Goal: Information Seeking & Learning: Learn about a topic

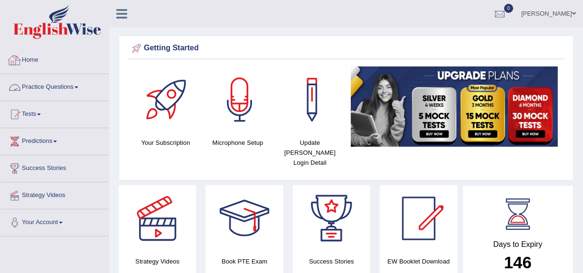
click at [77, 86] on span at bounding box center [76, 87] width 4 height 2
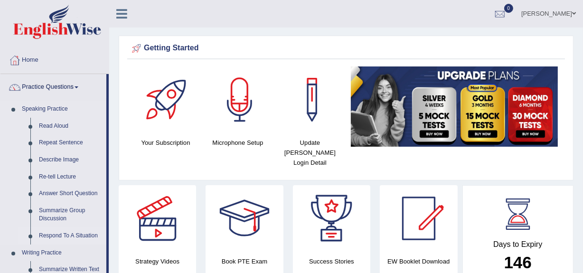
click at [51, 234] on link "Respond To A Situation" at bounding box center [71, 235] width 72 height 17
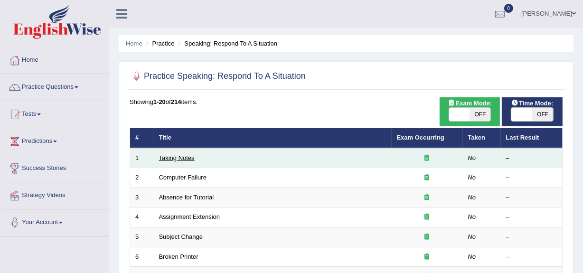
click at [179, 158] on link "Taking Notes" at bounding box center [177, 157] width 36 height 7
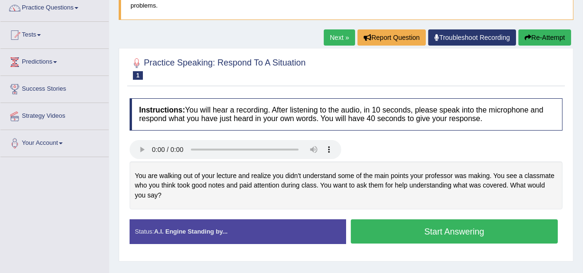
scroll to position [87, 0]
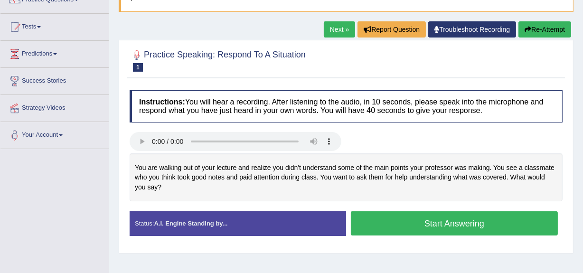
click at [475, 222] on button "Start Answering" at bounding box center [454, 223] width 207 height 24
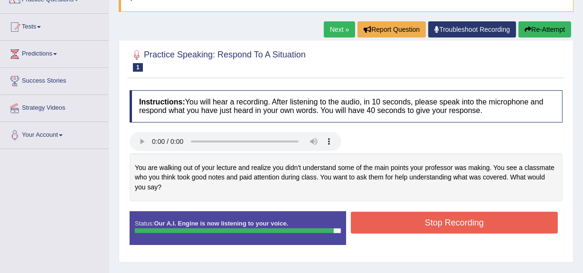
click at [475, 222] on button "Stop Recording" at bounding box center [454, 223] width 207 height 22
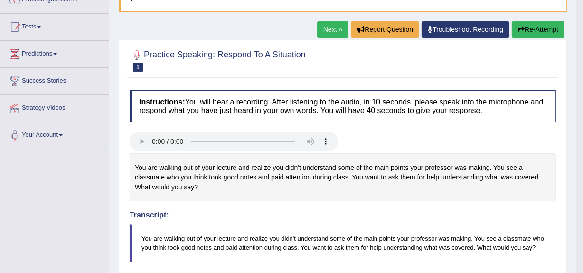
scroll to position [0, 0]
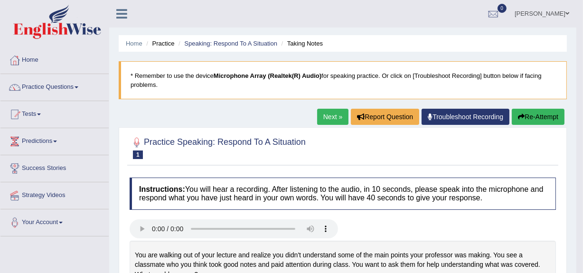
click at [545, 113] on button "Re-Attempt" at bounding box center [537, 117] width 53 height 16
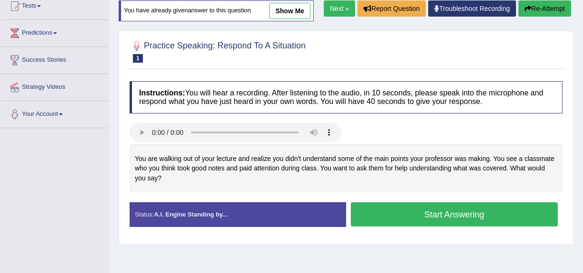
scroll to position [107, 0]
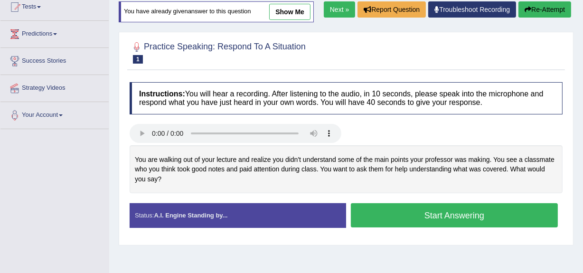
click at [422, 223] on button "Start Answering" at bounding box center [454, 215] width 207 height 24
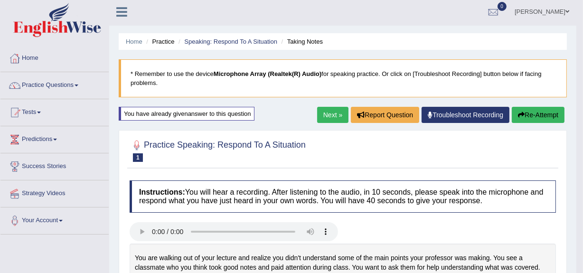
scroll to position [0, 0]
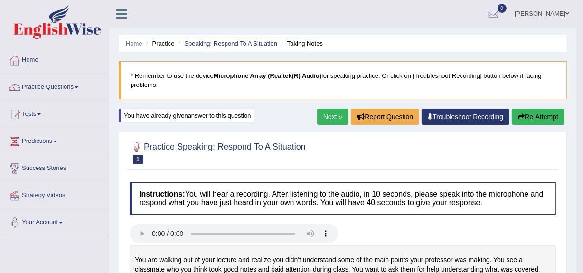
click at [328, 115] on link "Next »" at bounding box center [332, 117] width 31 height 16
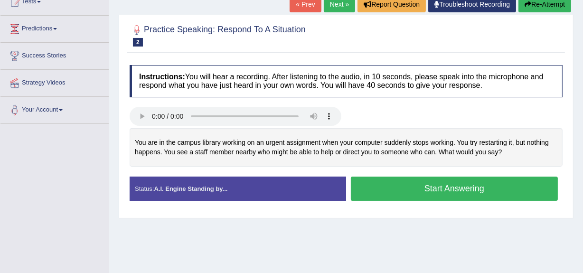
scroll to position [111, 0]
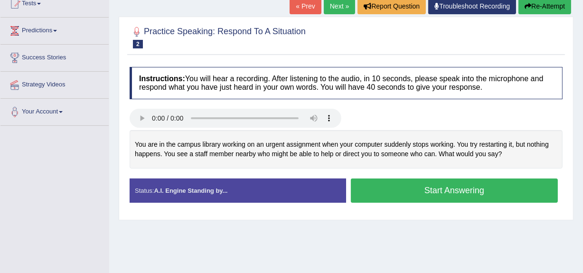
click at [449, 195] on button "Start Answering" at bounding box center [454, 190] width 207 height 24
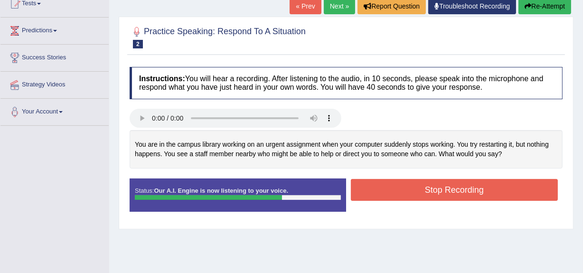
click at [449, 195] on button "Stop Recording" at bounding box center [454, 190] width 207 height 22
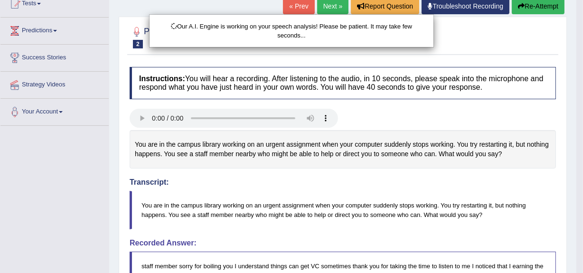
scroll to position [275, 0]
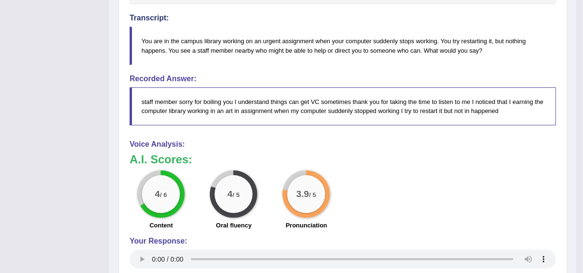
drag, startPoint x: 588, startPoint y: 85, endPoint x: 588, endPoint y: 180, distance: 94.9
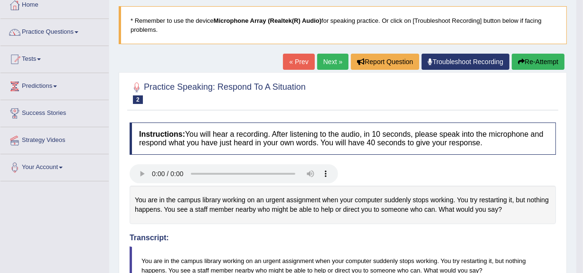
scroll to position [53, 0]
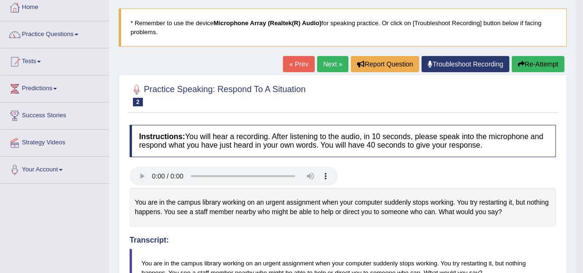
click at [538, 62] on button "Re-Attempt" at bounding box center [537, 64] width 53 height 16
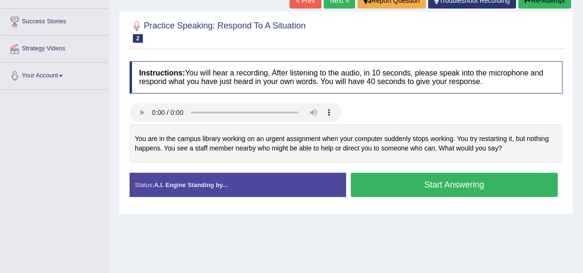
scroll to position [146, 0]
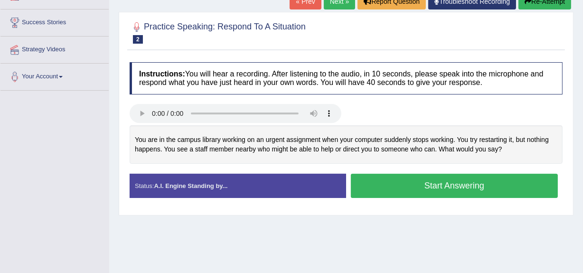
click at [470, 185] on button "Start Answering" at bounding box center [454, 186] width 207 height 24
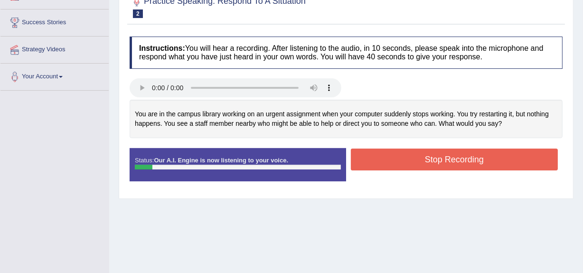
click at [462, 166] on button "Stop Recording" at bounding box center [454, 159] width 207 height 22
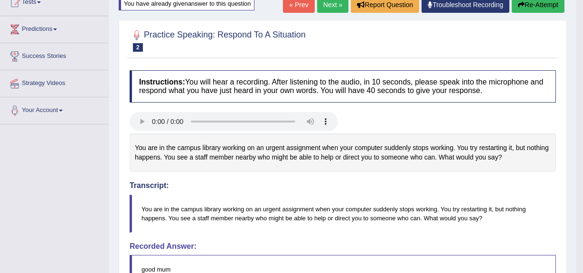
scroll to position [109, 0]
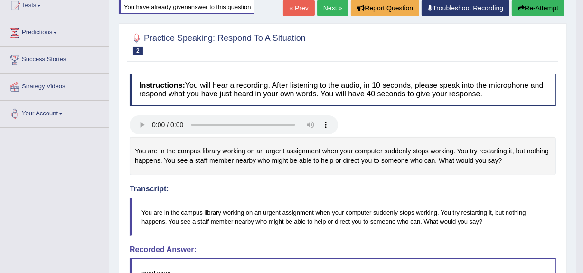
click at [534, 14] on button "Re-Attempt" at bounding box center [537, 8] width 53 height 16
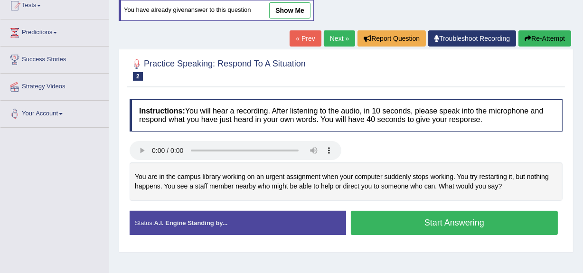
click at [423, 224] on button "Start Answering" at bounding box center [454, 223] width 207 height 24
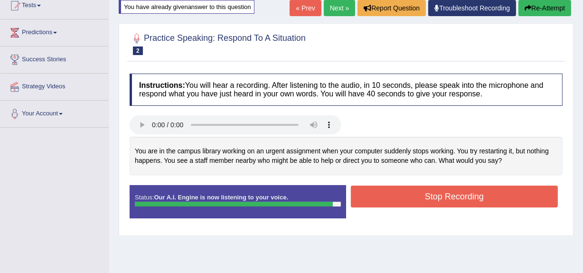
click at [417, 186] on button "Stop Recording" at bounding box center [454, 197] width 207 height 22
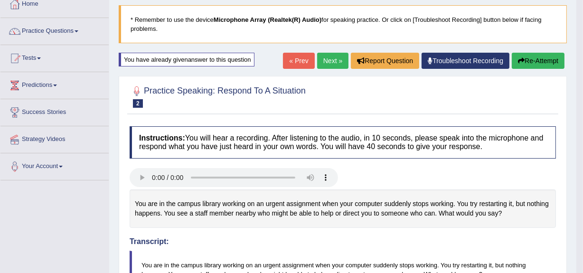
scroll to position [46, 0]
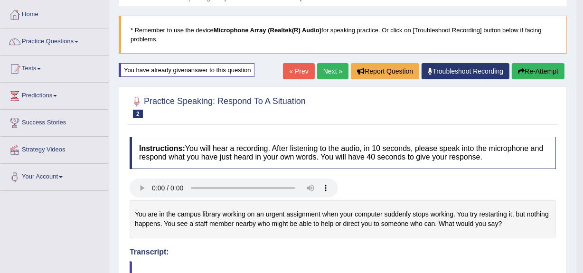
click at [526, 73] on button "Re-Attempt" at bounding box center [537, 71] width 53 height 16
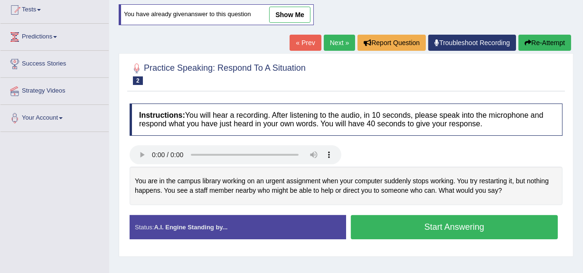
scroll to position [117, 0]
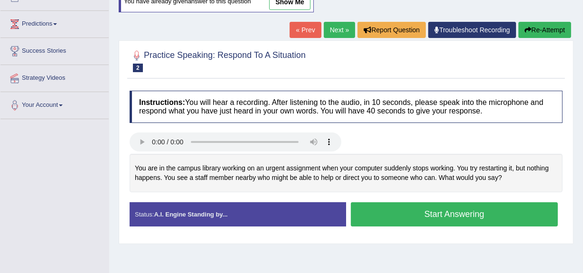
click at [430, 214] on button "Start Answering" at bounding box center [454, 214] width 207 height 24
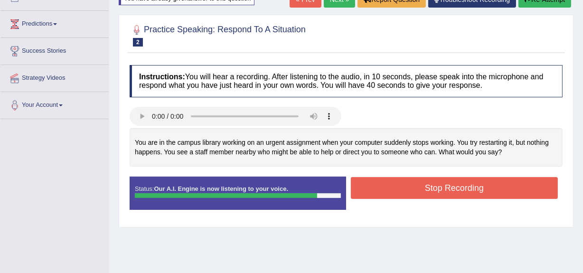
click at [428, 186] on button "Stop Recording" at bounding box center [454, 188] width 207 height 22
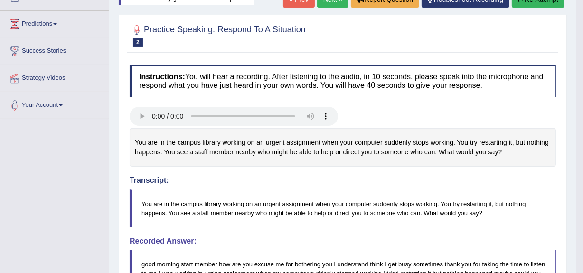
drag, startPoint x: 588, startPoint y: 101, endPoint x: 588, endPoint y: 133, distance: 32.3
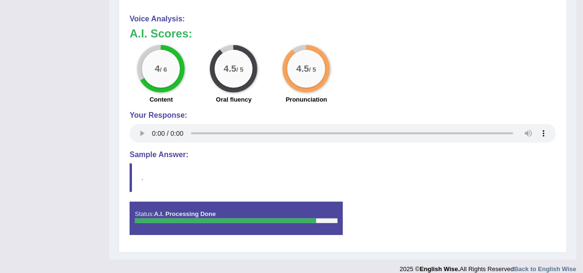
scroll to position [416, 0]
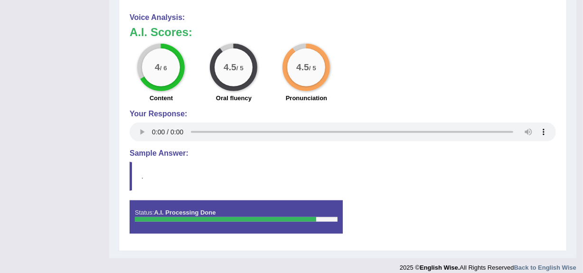
drag, startPoint x: 580, startPoint y: 199, endPoint x: 588, endPoint y: 177, distance: 23.4
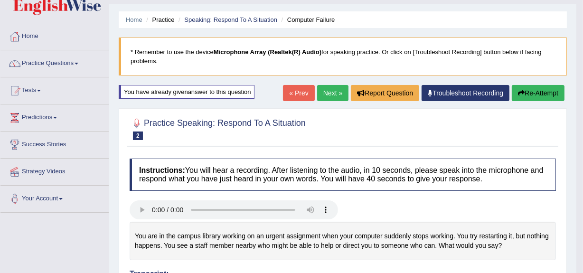
scroll to position [20, 0]
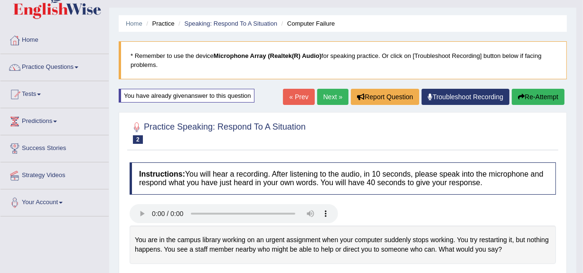
click at [327, 97] on link "Next »" at bounding box center [332, 97] width 31 height 16
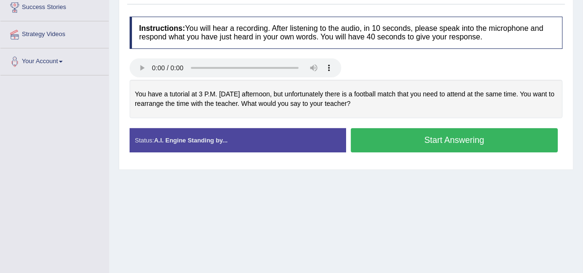
scroll to position [162, 0]
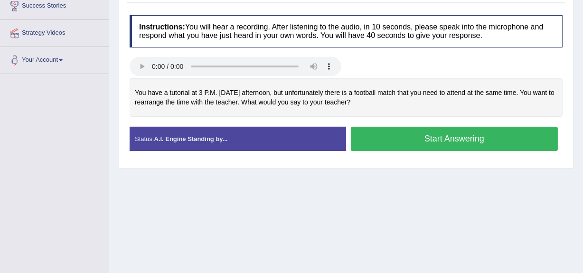
click at [502, 134] on button "Start Answering" at bounding box center [454, 139] width 207 height 24
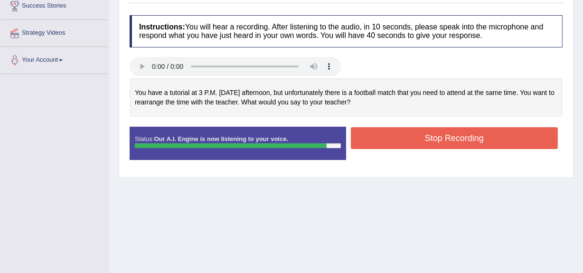
click at [502, 134] on button "Stop Recording" at bounding box center [454, 138] width 207 height 22
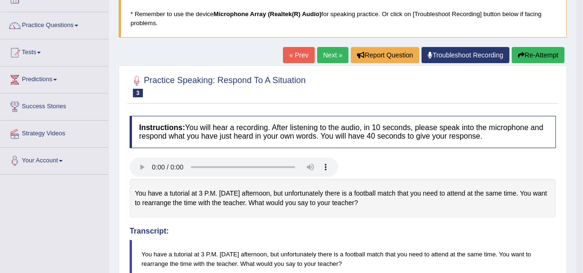
scroll to position [55, 0]
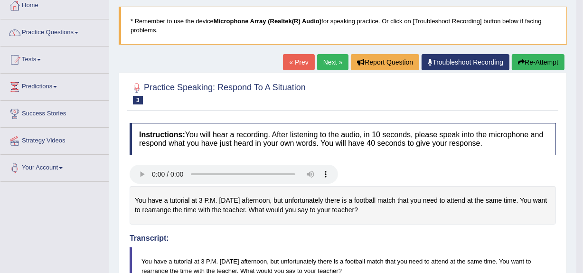
click at [325, 65] on link "Next »" at bounding box center [332, 62] width 31 height 16
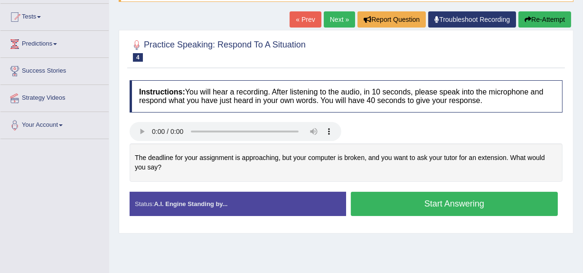
click at [582, 123] on html "Toggle navigation Home Practice Questions Speaking Practice Read Aloud Repeat S…" at bounding box center [291, 39] width 583 height 273
click at [439, 196] on button "Start Answering" at bounding box center [454, 204] width 207 height 24
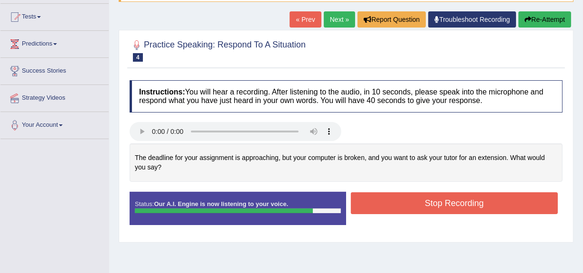
click at [450, 198] on button "Stop Recording" at bounding box center [454, 203] width 207 height 22
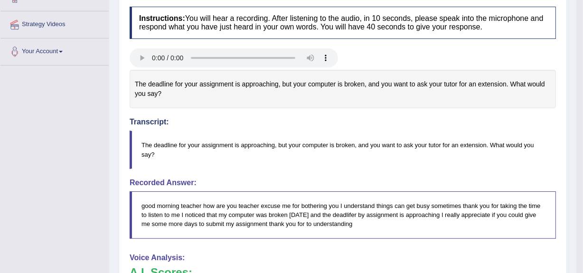
scroll to position [95, 0]
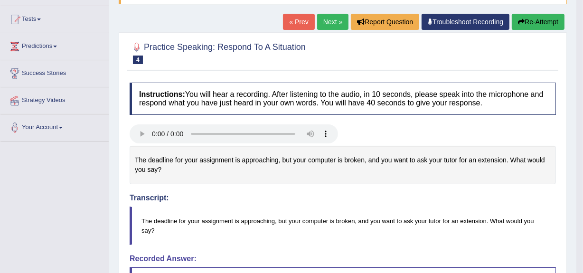
click at [527, 19] on button "Re-Attempt" at bounding box center [537, 22] width 53 height 16
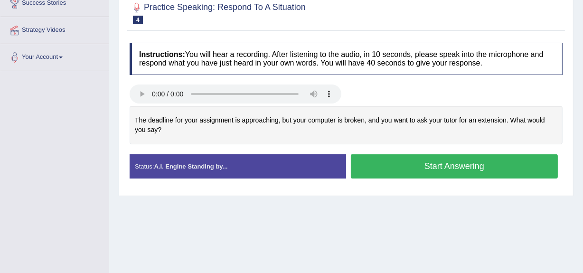
scroll to position [166, 0]
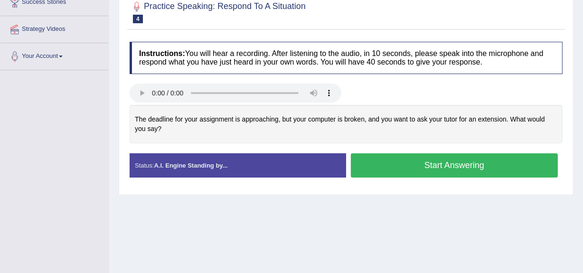
click at [400, 173] on button "Start Answering" at bounding box center [454, 165] width 207 height 24
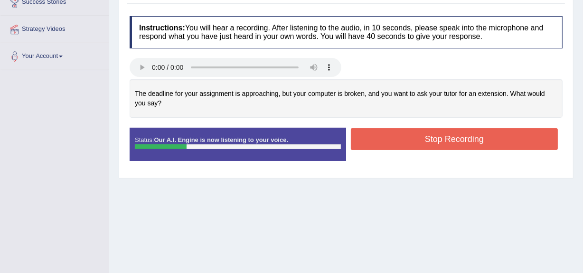
click at [412, 134] on button "Stop Recording" at bounding box center [454, 139] width 207 height 22
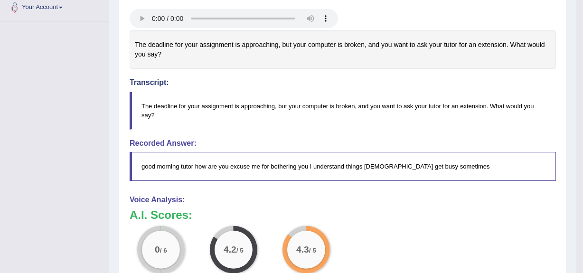
scroll to position [0, 0]
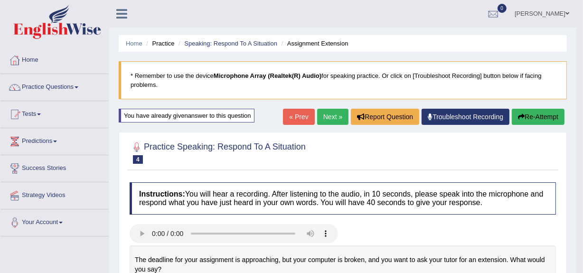
click at [518, 114] on icon "button" at bounding box center [521, 116] width 7 height 7
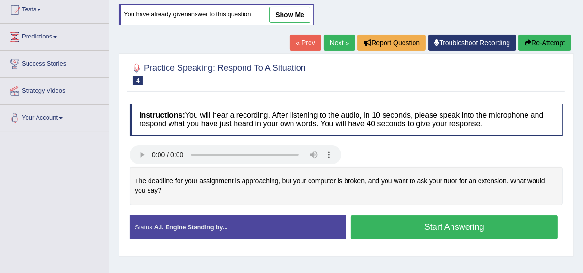
scroll to position [105, 0]
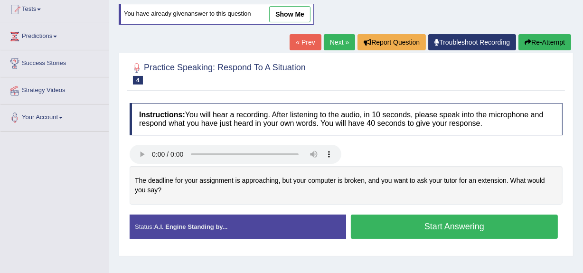
click at [431, 232] on button "Start Answering" at bounding box center [454, 226] width 207 height 24
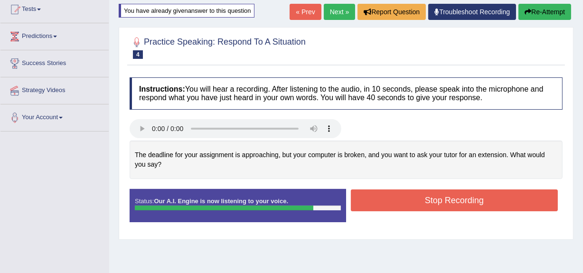
click at [467, 200] on button "Stop Recording" at bounding box center [454, 200] width 207 height 22
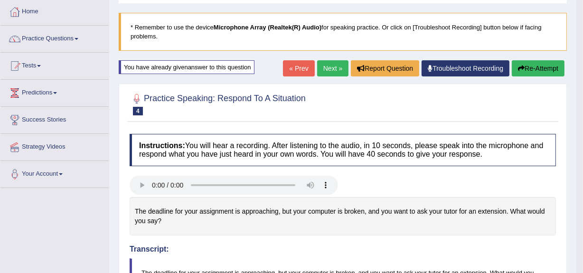
scroll to position [47, 0]
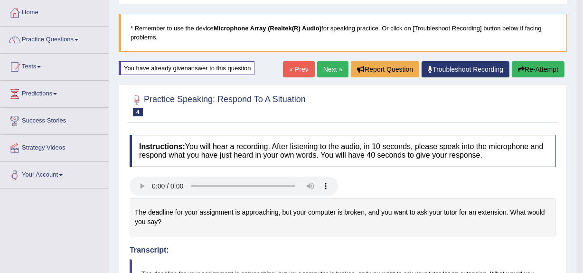
click at [527, 71] on button "Re-Attempt" at bounding box center [537, 69] width 53 height 16
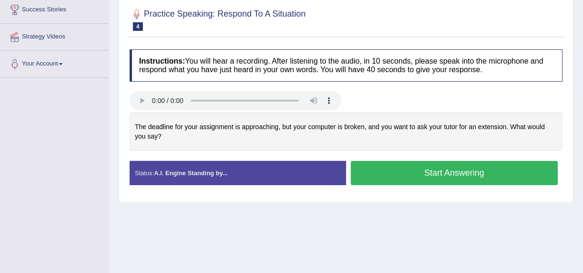
scroll to position [156, 0]
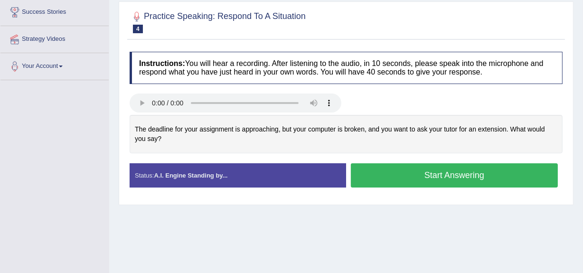
click at [534, 180] on button "Start Answering" at bounding box center [454, 175] width 207 height 24
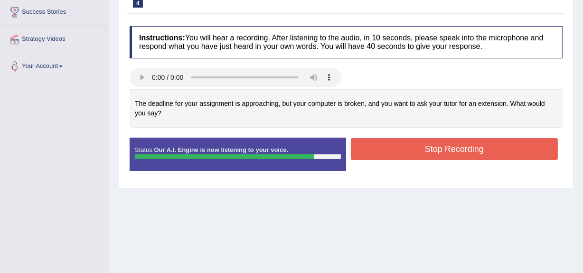
click at [483, 146] on button "Stop Recording" at bounding box center [454, 149] width 207 height 22
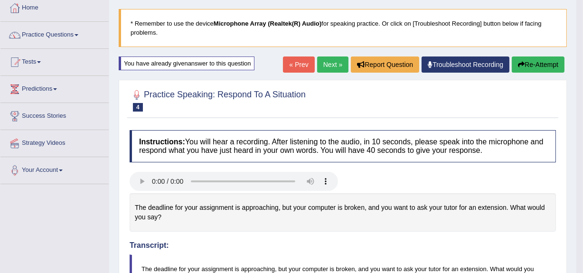
scroll to position [50, 0]
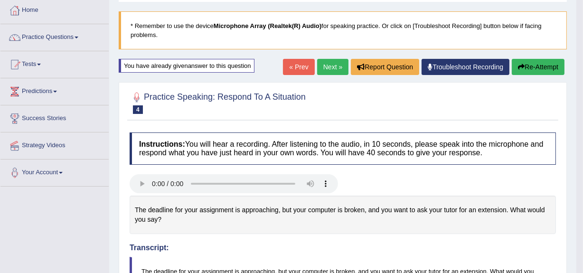
click at [327, 66] on link "Next »" at bounding box center [332, 67] width 31 height 16
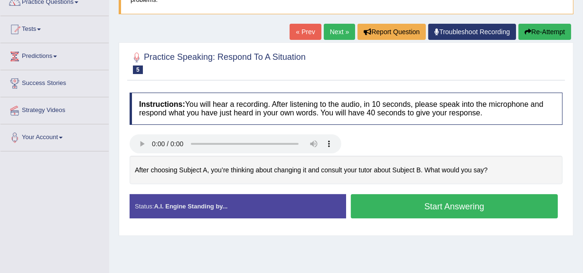
scroll to position [79, 0]
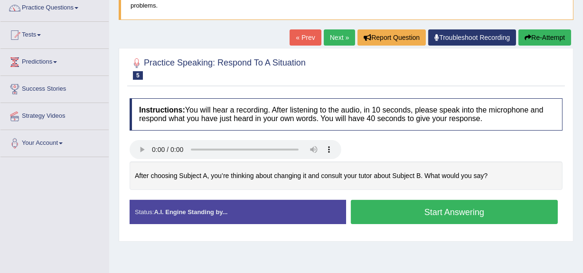
click at [403, 203] on button "Start Answering" at bounding box center [454, 212] width 207 height 24
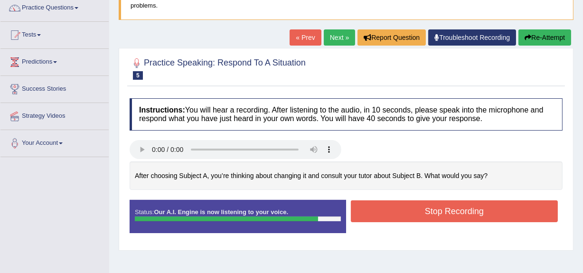
click at [403, 203] on button "Stop Recording" at bounding box center [454, 211] width 207 height 22
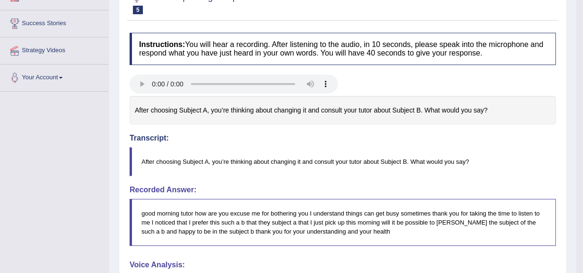
scroll to position [0, 0]
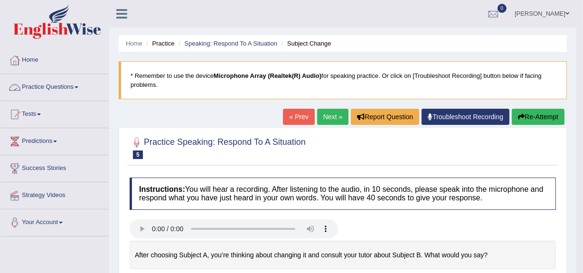
click at [81, 84] on link "Practice Questions" at bounding box center [54, 86] width 108 height 24
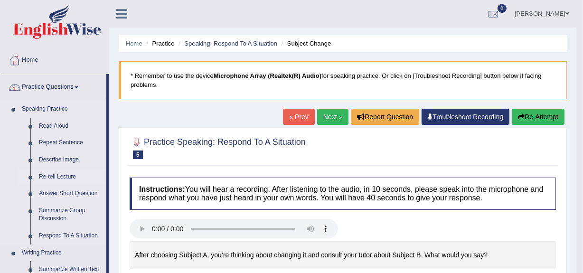
drag, startPoint x: 107, startPoint y: 149, endPoint x: 104, endPoint y: 177, distance: 27.7
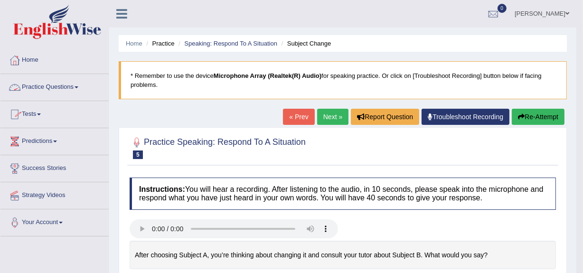
click at [45, 84] on link "Practice Questions" at bounding box center [54, 86] width 108 height 24
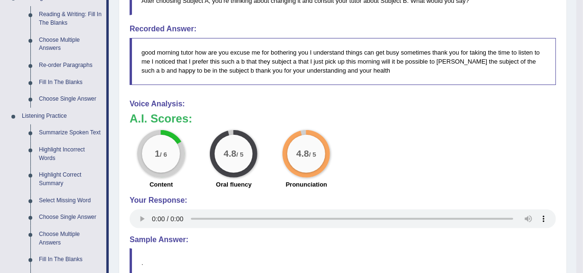
scroll to position [307, 0]
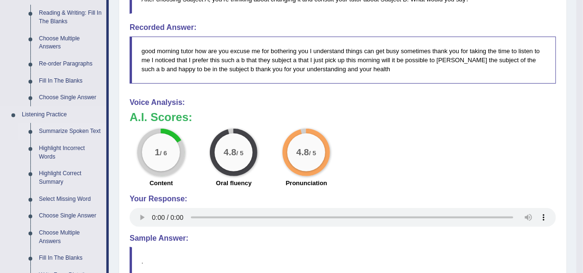
click at [63, 128] on link "Summarize Spoken Text" at bounding box center [71, 131] width 72 height 17
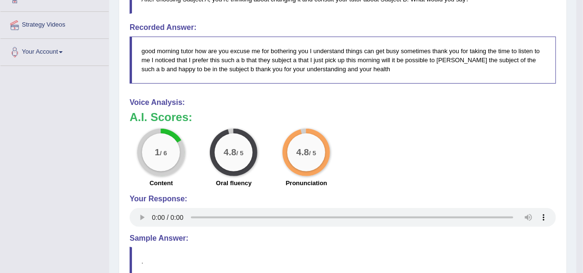
scroll to position [125, 0]
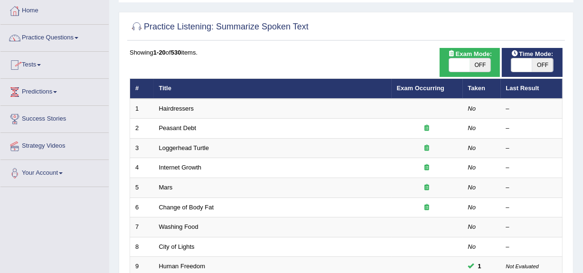
scroll to position [44, 0]
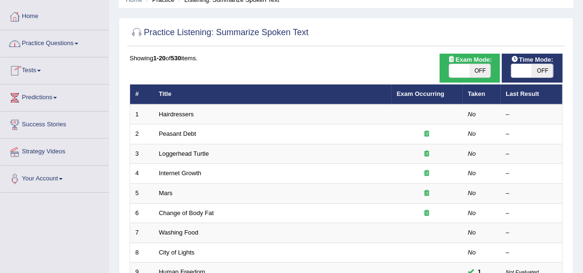
click at [79, 40] on link "Practice Questions" at bounding box center [54, 42] width 108 height 24
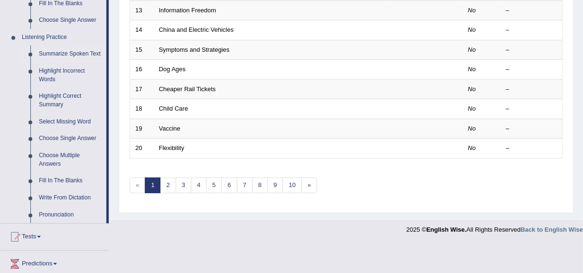
scroll to position [382, 0]
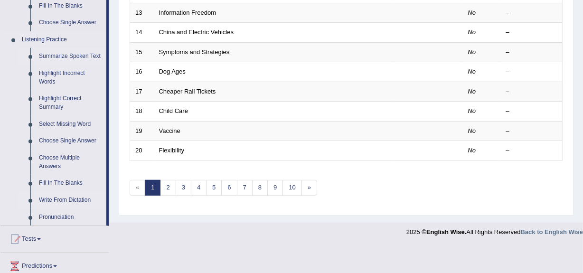
click at [57, 195] on link "Write From Dictation" at bounding box center [71, 200] width 72 height 17
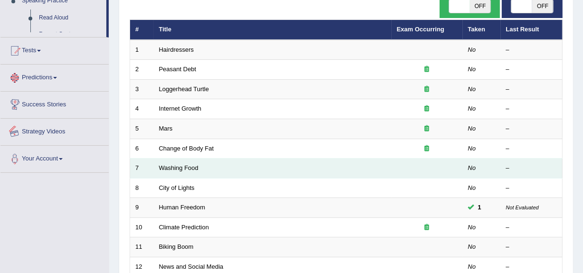
scroll to position [282, 0]
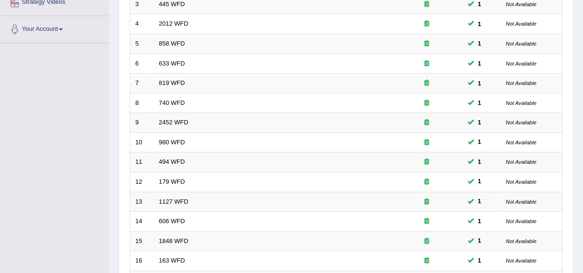
scroll to position [354, 0]
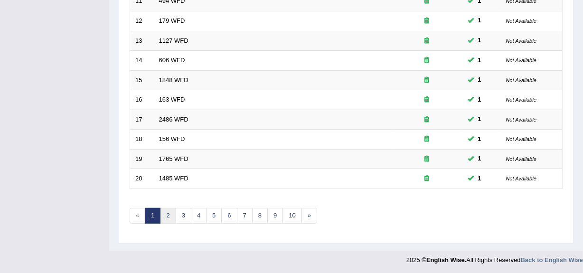
click at [165, 210] on link "2" at bounding box center [168, 216] width 16 height 16
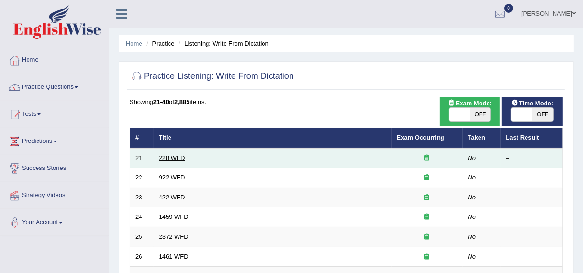
click at [176, 157] on link "228 WFD" at bounding box center [172, 157] width 26 height 7
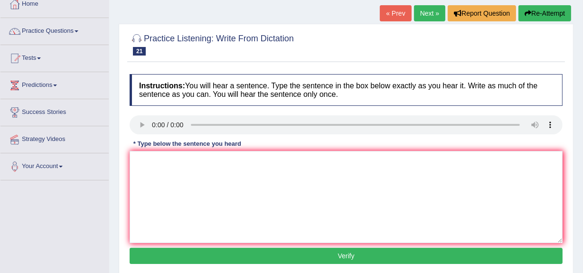
scroll to position [56, 0]
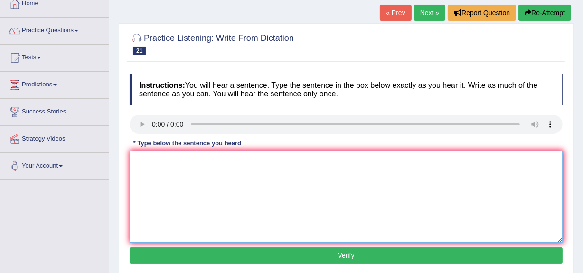
click at [158, 167] on textarea at bounding box center [346, 196] width 433 height 92
click at [139, 161] on textarea "computer scienci are becoming popular in the university course" at bounding box center [346, 196] width 433 height 92
click at [190, 164] on textarea "Computer scienci are becoming popular in the university course" at bounding box center [346, 196] width 433 height 92
click at [326, 163] on textarea "Computer scienci are becoming popular in the university course" at bounding box center [346, 196] width 433 height 92
click at [185, 159] on textarea "Computer scienci are becoming popular in the university courses." at bounding box center [346, 196] width 433 height 92
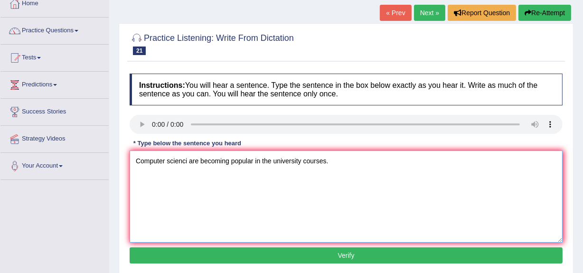
click at [187, 160] on textarea "Computer scienci are becoming popular in the university courses." at bounding box center [346, 196] width 433 height 92
click at [136, 159] on textarea "Computer science are becoming popular in the university courses." at bounding box center [346, 196] width 433 height 92
click at [278, 161] on textarea "Computer science are becoming popular in the university courses." at bounding box center [346, 196] width 433 height 92
type textarea "Computer science are becoming popular in the University courses."
click at [332, 254] on button "Verify" at bounding box center [346, 255] width 433 height 16
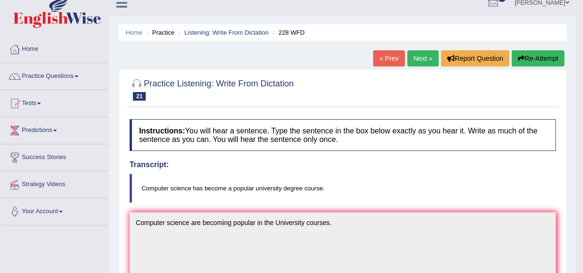
scroll to position [9, 0]
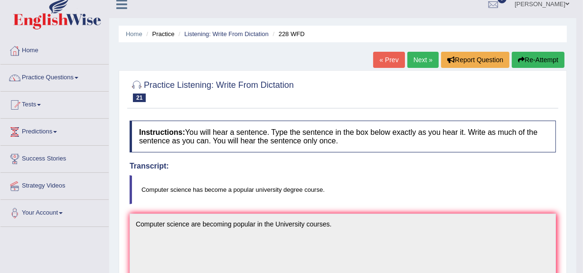
click at [416, 65] on link "Next »" at bounding box center [422, 60] width 31 height 16
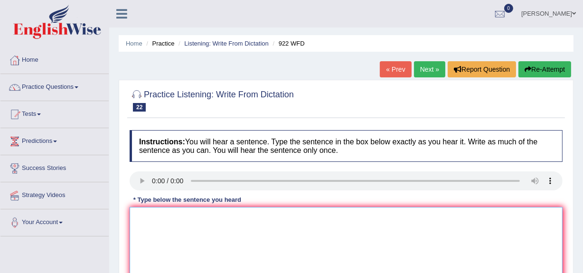
click at [148, 225] on textarea at bounding box center [346, 253] width 433 height 92
drag, startPoint x: 146, startPoint y: 216, endPoint x: 139, endPoint y: 216, distance: 6.2
click at [139, 216] on textarea "ST ATTENDING CONFRENCE MUST BE REGIDTERED FIRTS" at bounding box center [346, 253] width 433 height 92
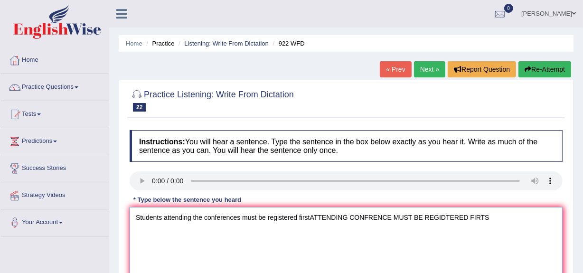
drag, startPoint x: 495, startPoint y: 213, endPoint x: 311, endPoint y: 218, distance: 184.6
click at [311, 218] on textarea "Students attending the conferences must be registered firstATTENDING CONFRENCE …" at bounding box center [346, 253] width 433 height 92
click at [204, 217] on textarea "Students attending the conferences must be registered first." at bounding box center [346, 253] width 433 height 92
click at [203, 217] on textarea "Students attending the conferences must be registered first." at bounding box center [346, 253] width 433 height 92
drag, startPoint x: 201, startPoint y: 217, endPoint x: 193, endPoint y: 221, distance: 8.7
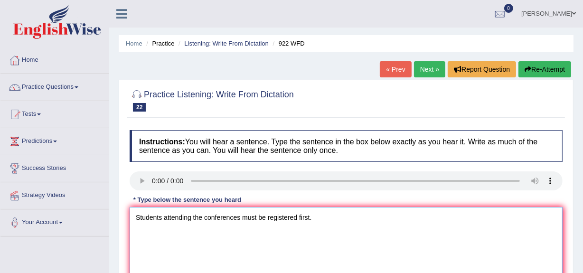
click at [193, 221] on textarea "Students attending the conferences must be registered first." at bounding box center [346, 253] width 433 height 92
click at [320, 217] on textarea "Students attending to attendent conferences must be registered first." at bounding box center [346, 253] width 433 height 92
drag, startPoint x: 295, startPoint y: 217, endPoint x: 290, endPoint y: 216, distance: 5.4
click at [290, 216] on textarea "Students attending to attendent conferences must be registered first." at bounding box center [346, 253] width 433 height 92
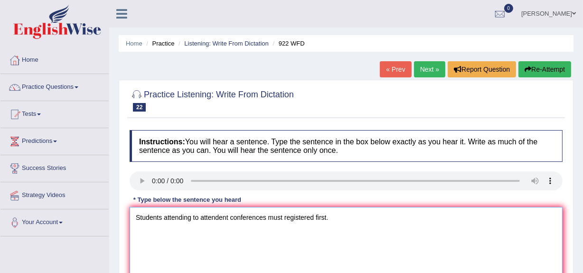
drag, startPoint x: 314, startPoint y: 218, endPoint x: 305, endPoint y: 216, distance: 8.7
click at [305, 216] on textarea "Students attending to attendent conferences must registered first." at bounding box center [346, 253] width 433 height 92
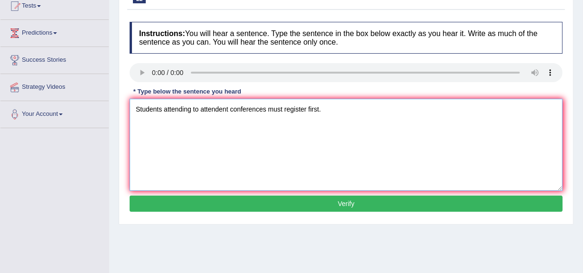
scroll to position [121, 0]
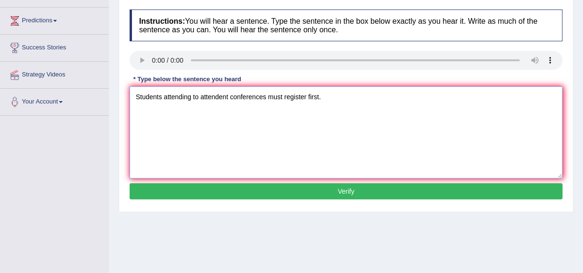
type textarea "Students attending to attendent conferences must register first."
click at [263, 187] on button "Verify" at bounding box center [346, 191] width 433 height 16
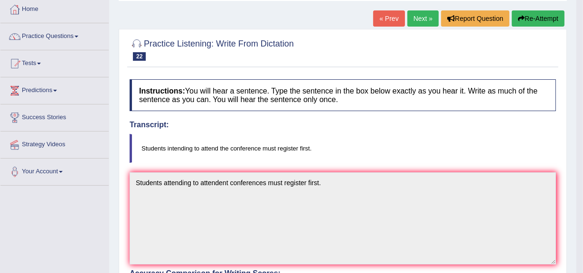
scroll to position [47, 0]
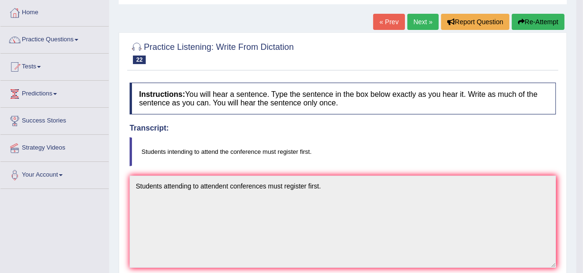
click at [420, 21] on link "Next »" at bounding box center [422, 22] width 31 height 16
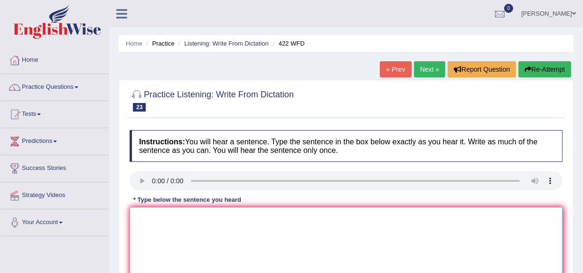
click at [156, 221] on textarea at bounding box center [346, 253] width 433 height 92
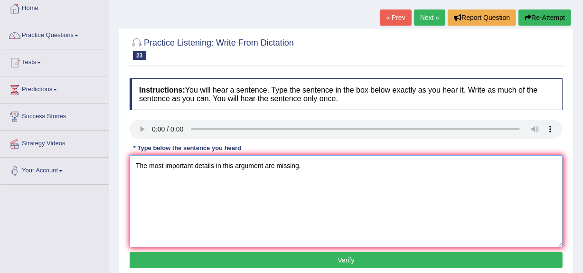
scroll to position [76, 0]
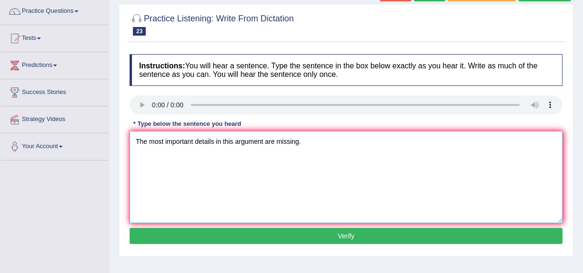
click at [192, 142] on textarea "The most important details in this argument are missing." at bounding box center [346, 177] width 433 height 92
click at [195, 143] on textarea "The most importants details in this argument are missing." at bounding box center [346, 177] width 433 height 92
type textarea "The most important details in this argument are missing."
click at [304, 235] on button "Verify" at bounding box center [346, 236] width 433 height 16
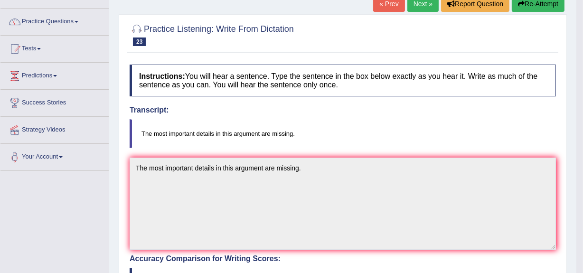
scroll to position [0, 0]
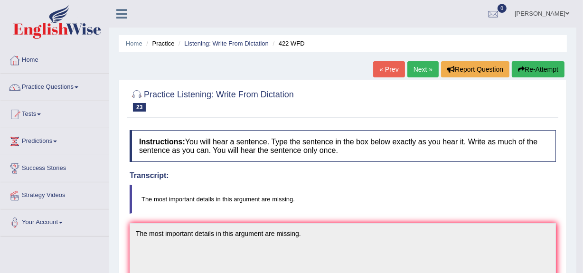
click at [416, 66] on link "Next »" at bounding box center [422, 69] width 31 height 16
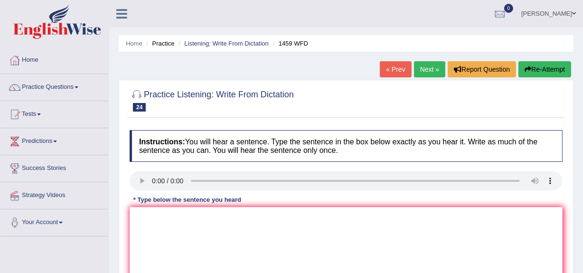
click at [337, 154] on h4 "Instructions: You will hear a sentence. Type the sentence in the box below exac…" at bounding box center [346, 146] width 433 height 32
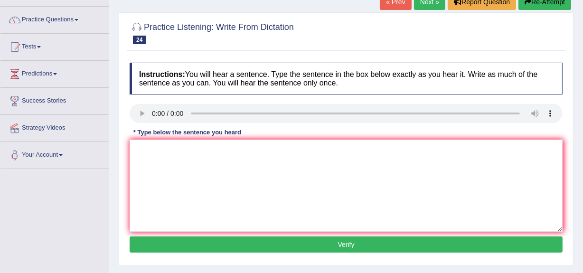
scroll to position [66, 0]
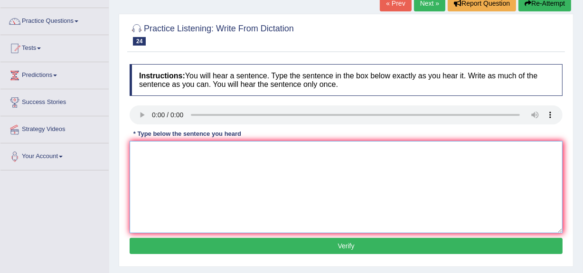
click at [156, 154] on textarea at bounding box center [346, 187] width 433 height 92
click at [167, 159] on textarea at bounding box center [346, 187] width 433 height 92
click at [228, 151] on textarea "all the exper and proceduirs are in the laboratory manuals." at bounding box center [346, 187] width 433 height 92
drag, startPoint x: 305, startPoint y: 152, endPoint x: 308, endPoint y: 168, distance: 16.9
click at [305, 152] on textarea "all the exper and proceduirs are in the laboratory manuals." at bounding box center [346, 187] width 433 height 92
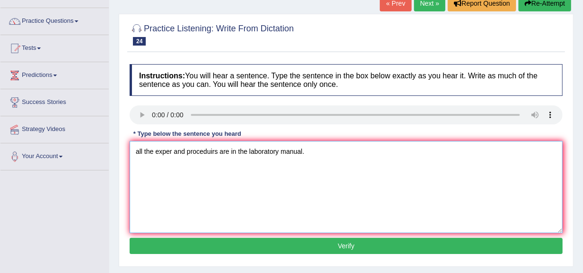
click at [139, 150] on textarea "all the exper and proceduirs are in the laboratory manual." at bounding box center [346, 187] width 433 height 92
drag, startPoint x: 172, startPoint y: 150, endPoint x: 179, endPoint y: 172, distance: 22.8
click at [173, 150] on textarea "All the exper and proceduirs are in the laboratory manual." at bounding box center [346, 187] width 433 height 92
click at [232, 151] on textarea "All the experiments and proceduirs are in the laboratory manual." at bounding box center [346, 187] width 433 height 92
click at [252, 152] on textarea "All the experiments and procedures are in the laboratory manual." at bounding box center [346, 187] width 433 height 92
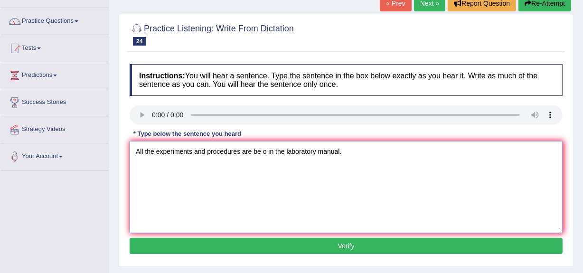
click at [266, 152] on textarea "All the experiments and procedures are be o in the laboratory manual." at bounding box center [346, 187] width 433 height 92
type textarea "All the experiments and procedures are be online in the laboratory manual."
click at [275, 247] on button "Verify" at bounding box center [346, 246] width 433 height 16
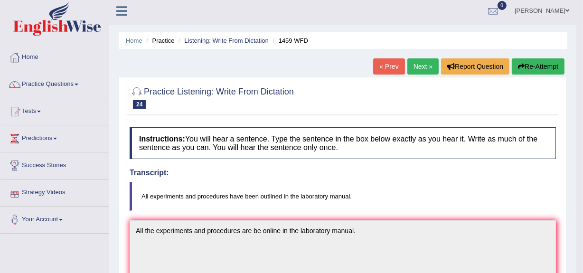
scroll to position [0, 0]
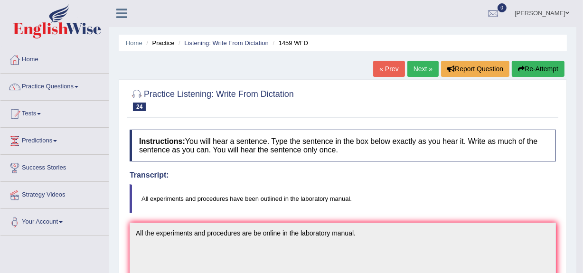
click at [413, 66] on link "Next »" at bounding box center [422, 69] width 31 height 16
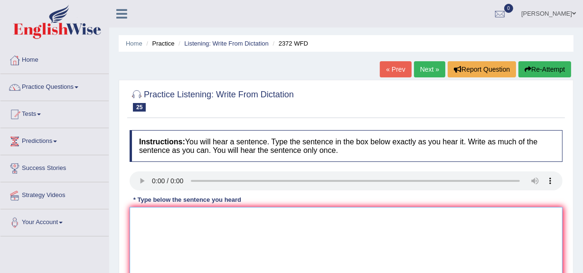
click at [155, 227] on textarea at bounding box center [346, 253] width 433 height 92
click at [157, 219] on textarea "We be attend our asitment at the end of the semester" at bounding box center [346, 253] width 433 height 92
drag, startPoint x: 194, startPoint y: 218, endPoint x: 173, endPoint y: 216, distance: 20.9
click at [173, 216] on textarea "We be must attend our asitment at the end of the semester" at bounding box center [346, 253] width 433 height 92
click at [186, 219] on textarea "We be must term our asitment at the end of the semester" at bounding box center [346, 253] width 433 height 92
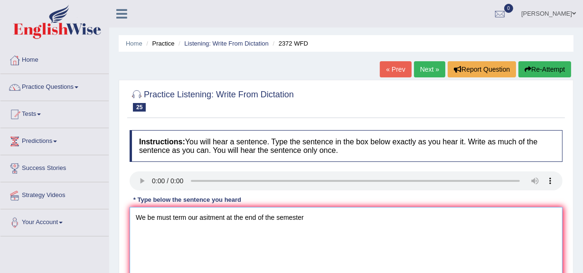
click at [186, 219] on textarea "We be must term our asitment at the end of the semester" at bounding box center [346, 253] width 433 height 92
click at [186, 215] on textarea "We be must termin our asitment at the end of the semester" at bounding box center [346, 253] width 433 height 92
drag, startPoint x: 185, startPoint y: 220, endPoint x: 173, endPoint y: 221, distance: 11.9
click at [173, 221] on textarea "We be must term in our asitment at the end of the semester" at bounding box center [346, 253] width 433 height 92
click at [173, 221] on textarea "We be must hing in our asitment at the end of the semester" at bounding box center [346, 253] width 433 height 92
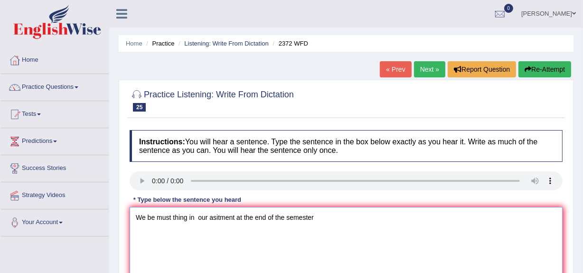
drag, startPoint x: 199, startPoint y: 218, endPoint x: 219, endPoint y: 237, distance: 27.5
click at [199, 218] on textarea "We be must thing in our asitment at the end of the semester" at bounding box center [346, 253] width 433 height 92
drag, startPoint x: 189, startPoint y: 218, endPoint x: 183, endPoint y: 218, distance: 6.6
click at [183, 218] on textarea "We be must thing in our asitment at the end of the semester" at bounding box center [346, 253] width 433 height 92
click at [213, 217] on textarea "We be must think in our asitment at the end of the semester" at bounding box center [346, 253] width 433 height 92
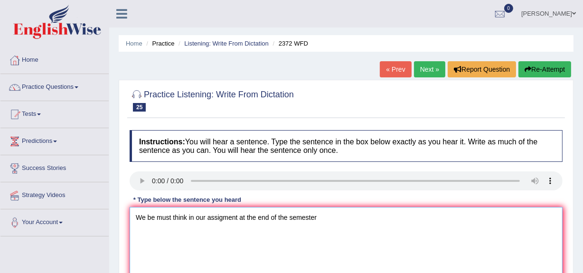
click at [318, 221] on textarea "We be must think in our assigment at the end of the semester" at bounding box center [346, 253] width 433 height 92
drag, startPoint x: 244, startPoint y: 219, endPoint x: 239, endPoint y: 219, distance: 5.2
click at [239, 219] on textarea "We be must think in our assigment at the end of the semester." at bounding box center [346, 253] width 433 height 92
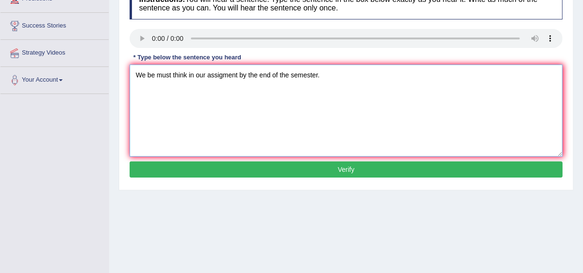
scroll to position [147, 0]
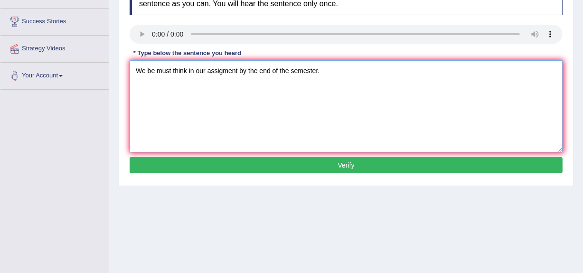
drag, startPoint x: 157, startPoint y: 73, endPoint x: 144, endPoint y: 71, distance: 12.9
click at [144, 71] on textarea "We be must think in our assigment by the end of the semester." at bounding box center [346, 106] width 433 height 92
click at [212, 70] on textarea "We must think in our assigment by the end of the semester." at bounding box center [346, 106] width 433 height 92
type textarea "We must think in our assignment by the end of the semester."
click at [311, 164] on button "Verify" at bounding box center [346, 165] width 433 height 16
